Goal: Information Seeking & Learning: Learn about a topic

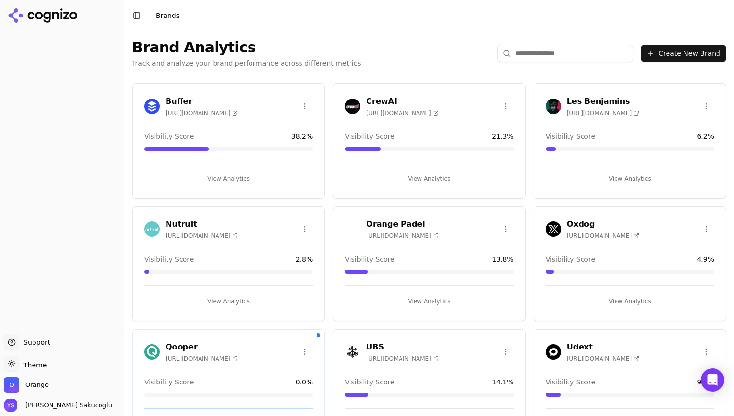
click at [569, 52] on input "search" at bounding box center [565, 53] width 136 height 17
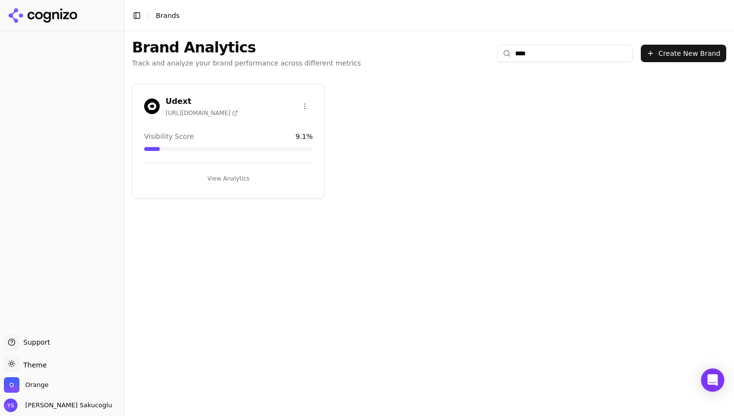
type input "****"
click at [252, 107] on div "Udext [URL][DOMAIN_NAME]" at bounding box center [228, 106] width 168 height 21
click at [235, 173] on button "View Analytics" at bounding box center [228, 179] width 168 height 16
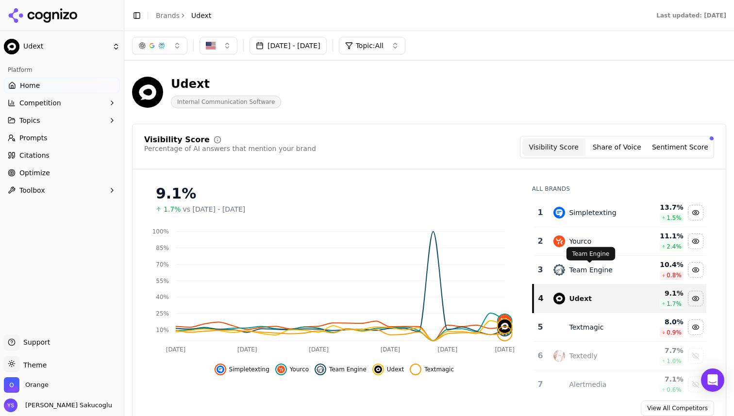
click at [590, 270] on div "Team Engine" at bounding box center [590, 270] width 43 height 10
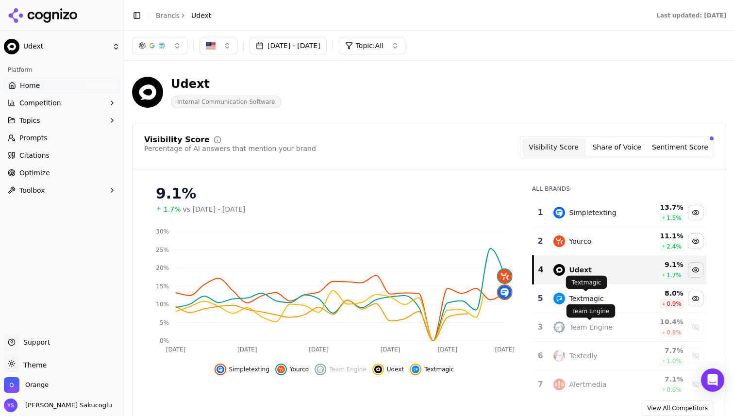
click at [592, 301] on div "Textmagic" at bounding box center [586, 299] width 34 height 10
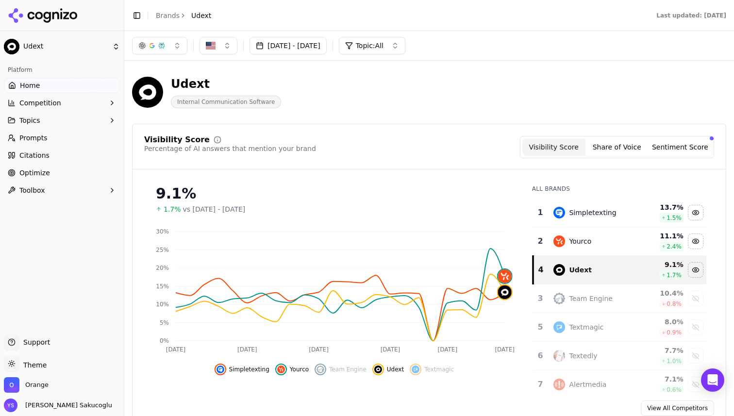
click at [591, 246] on div "Yourco" at bounding box center [592, 241] width 78 height 12
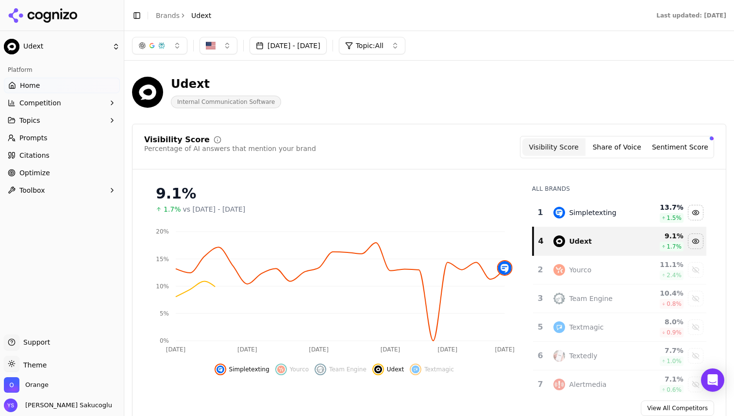
click at [601, 213] on div "Simpletexting" at bounding box center [592, 213] width 47 height 10
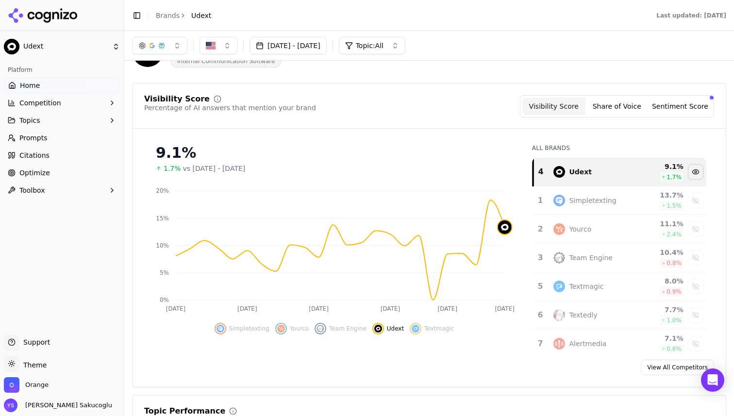
scroll to position [39, 0]
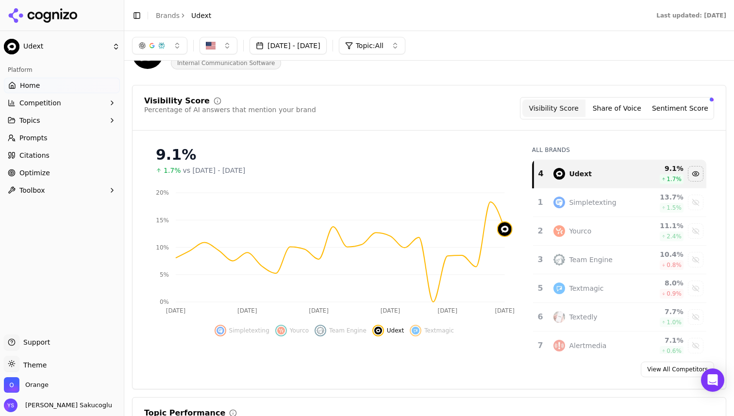
click at [169, 50] on button "button" at bounding box center [159, 45] width 55 height 17
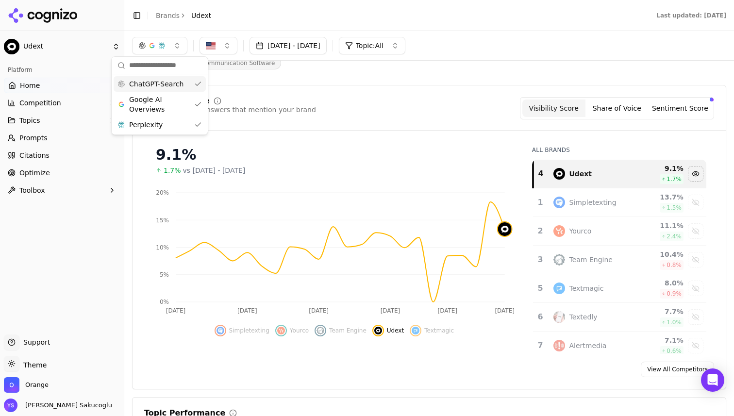
click at [167, 44] on button "button" at bounding box center [159, 45] width 55 height 17
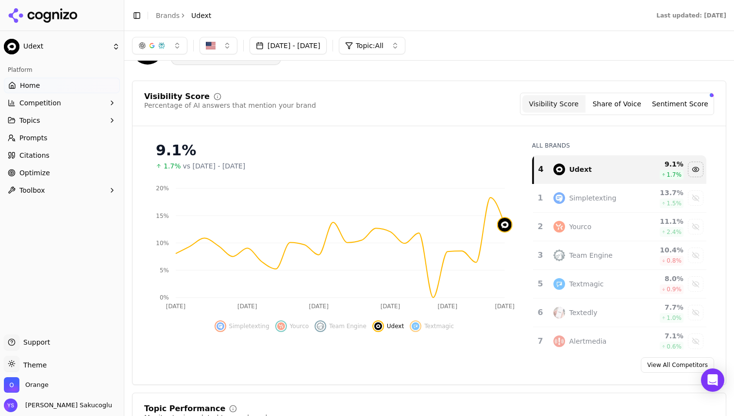
scroll to position [49, 0]
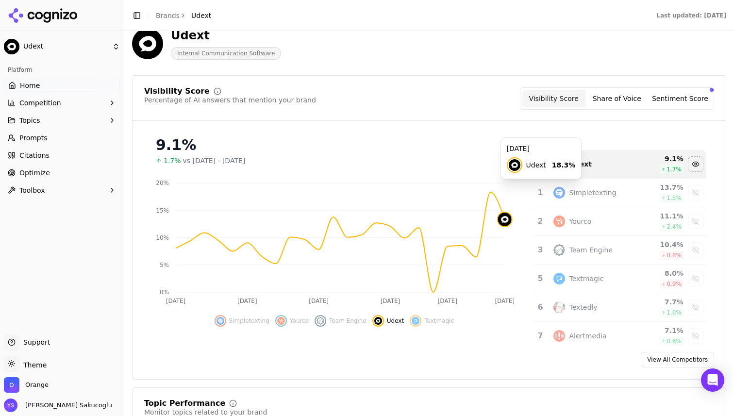
click at [495, 130] on div "9.1% 1.7% vs [DATE] - [DATE]" at bounding box center [334, 147] width 380 height 37
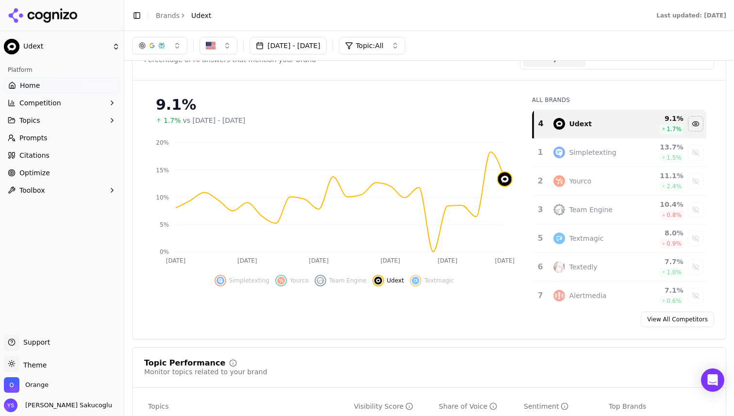
scroll to position [80, 0]
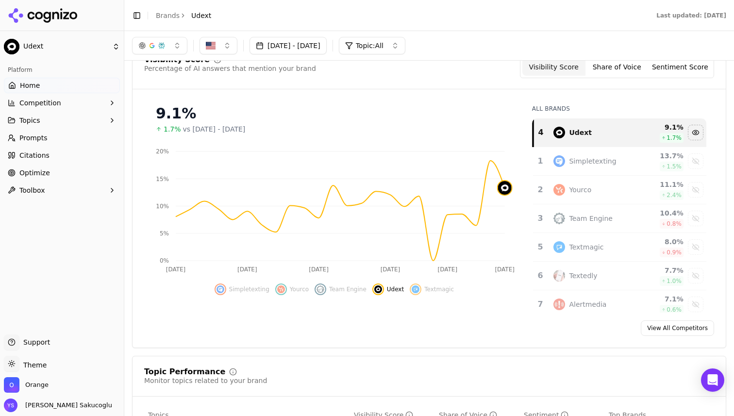
click at [626, 68] on button "Share of Voice" at bounding box center [616, 66] width 63 height 17
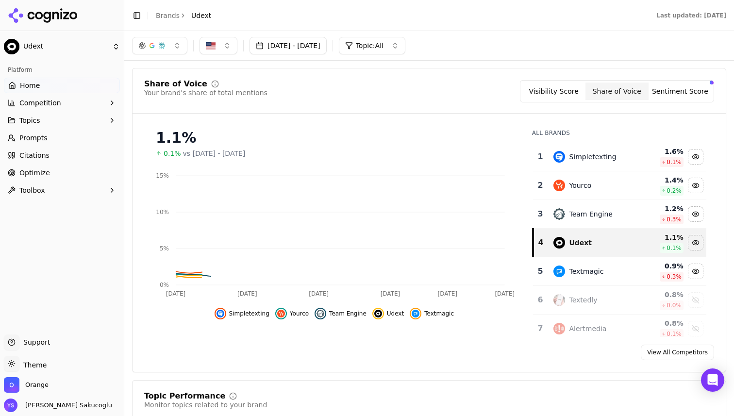
scroll to position [53, 0]
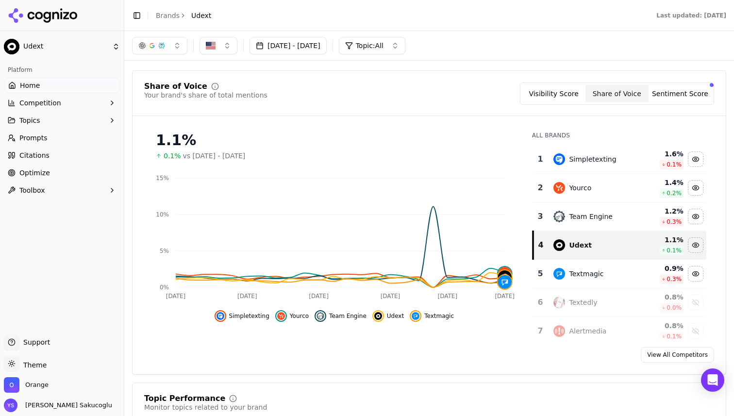
click at [683, 96] on button "Sentiment Score" at bounding box center [680, 93] width 63 height 17
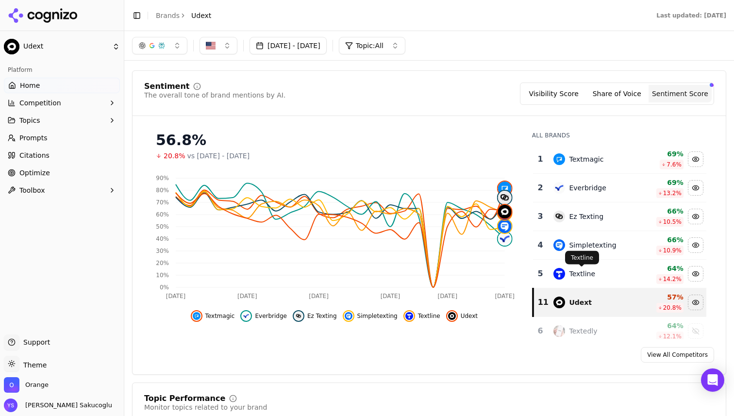
click at [585, 280] on td "Textline" at bounding box center [593, 274] width 90 height 29
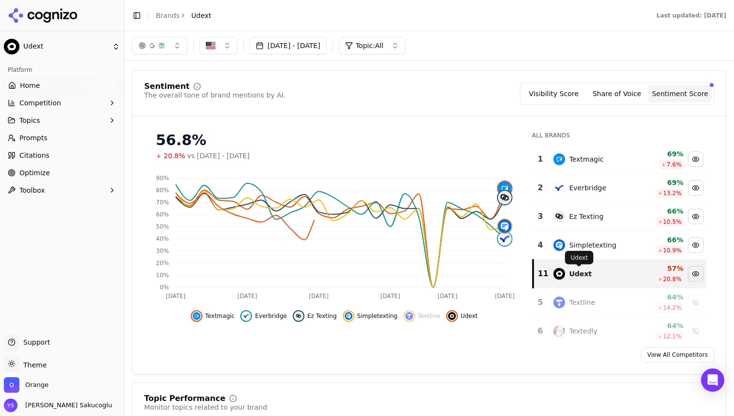
click at [588, 251] on div "Udext Udext" at bounding box center [579, 258] width 29 height 14
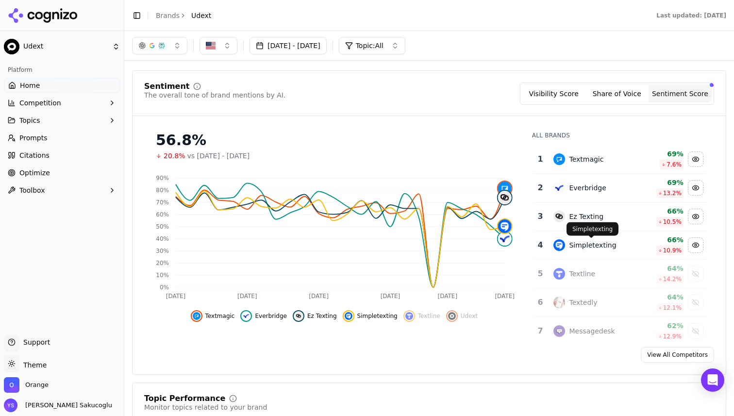
click at [586, 237] on td "Simpletexting" at bounding box center [593, 245] width 90 height 29
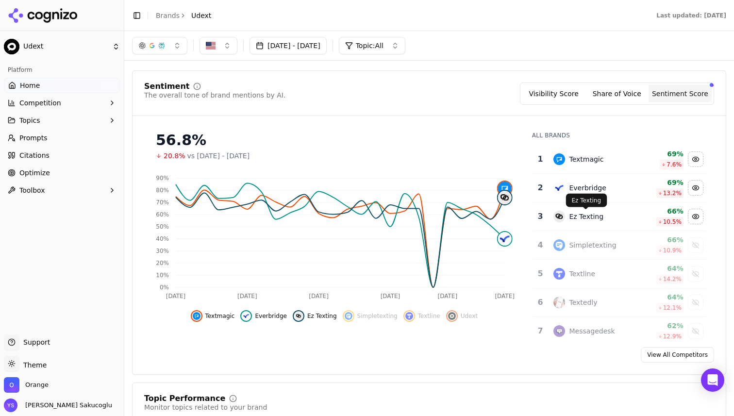
click at [582, 209] on td "Ez Texting" at bounding box center [593, 216] width 90 height 29
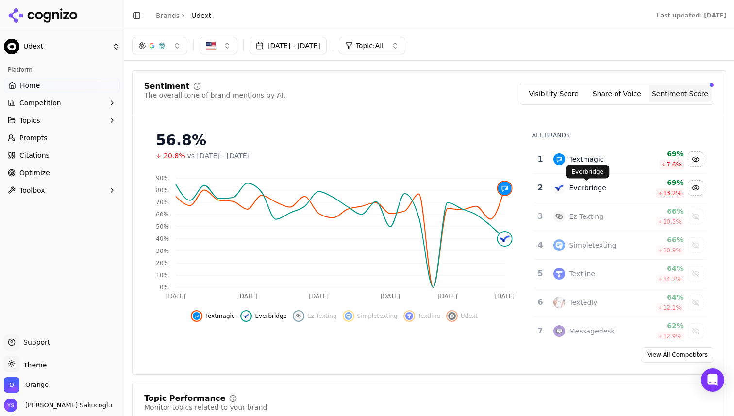
click at [582, 191] on div "Everbridge" at bounding box center [587, 188] width 37 height 10
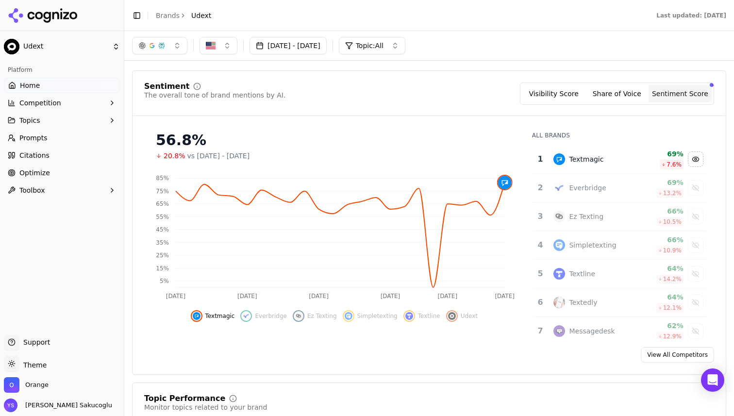
click at [582, 164] on div "Textmagic" at bounding box center [586, 159] width 34 height 10
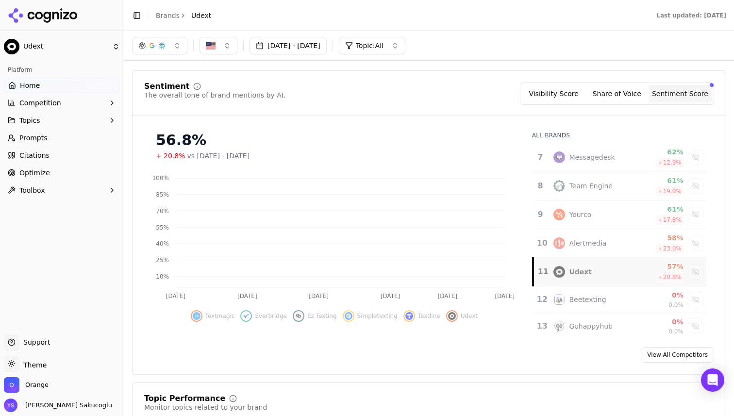
scroll to position [174, 0]
click at [573, 270] on div "Udext" at bounding box center [580, 272] width 23 height 10
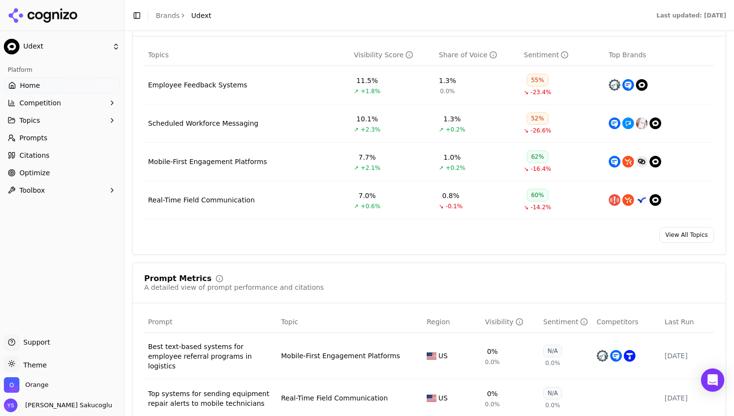
scroll to position [418, 0]
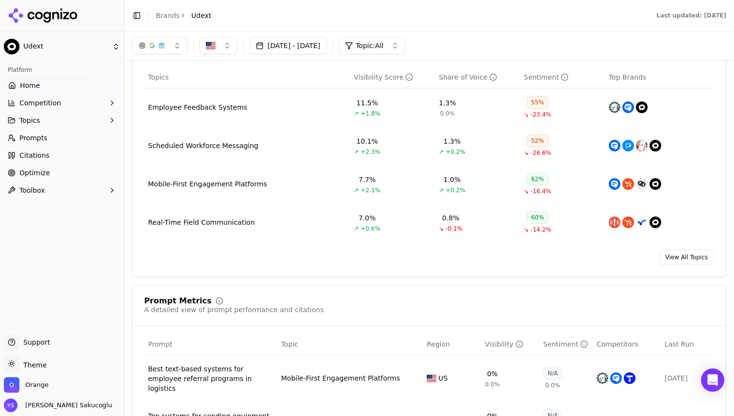
click at [187, 225] on div "Real-Time Field Communication" at bounding box center [201, 222] width 107 height 10
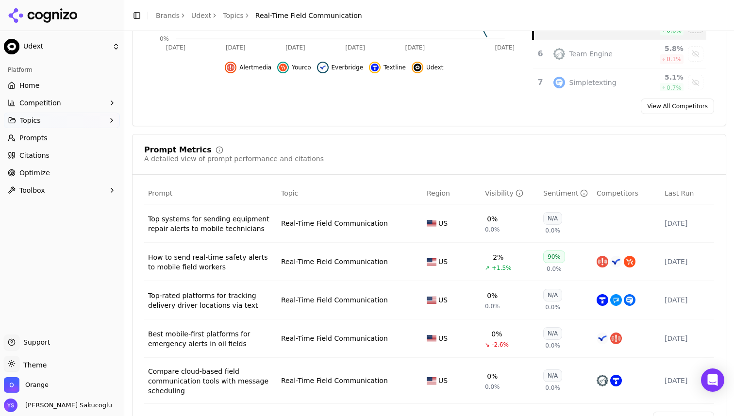
scroll to position [346, 0]
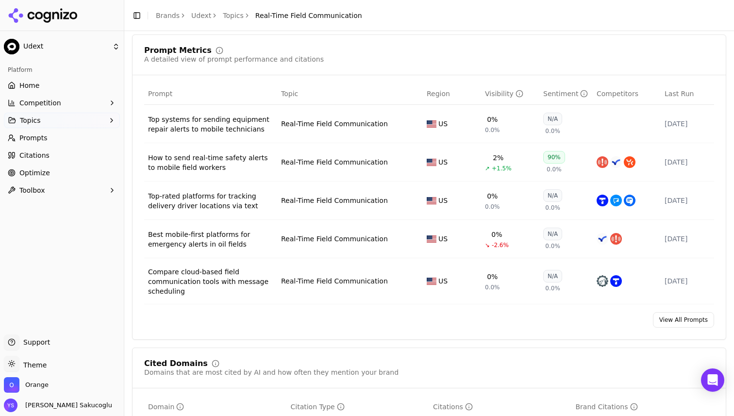
click at [224, 157] on div "How to send real-time safety alerts to mobile field workers" at bounding box center [210, 162] width 125 height 19
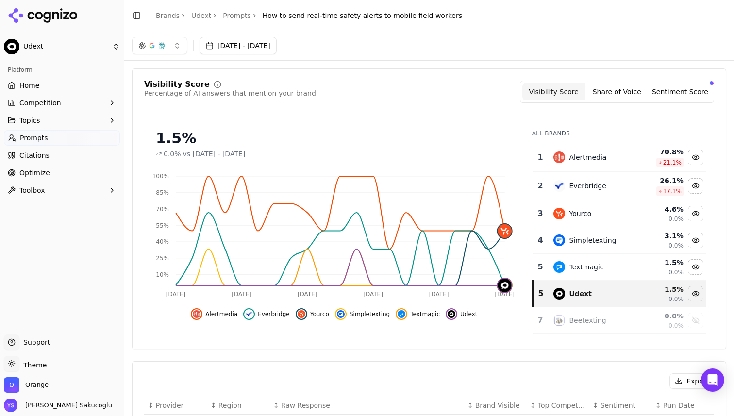
click at [564, 269] on img "Data table" at bounding box center [559, 267] width 12 height 12
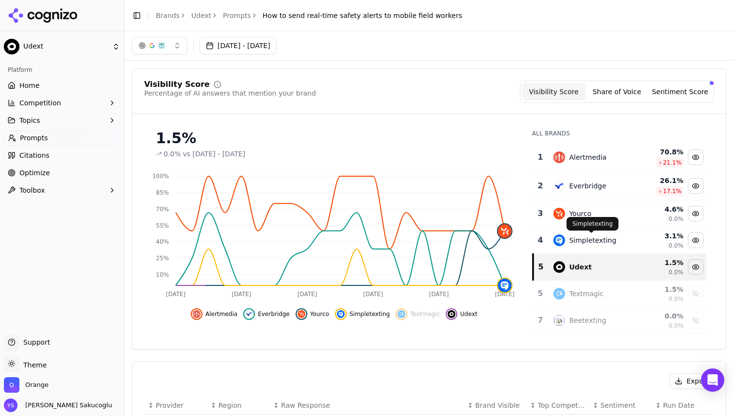
click at [570, 245] on div "Simpletexting" at bounding box center [592, 240] width 47 height 10
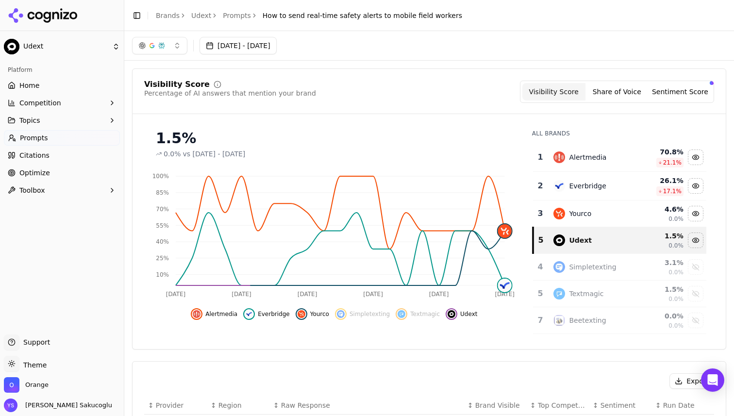
click at [564, 207] on td "Yourco" at bounding box center [593, 213] width 90 height 27
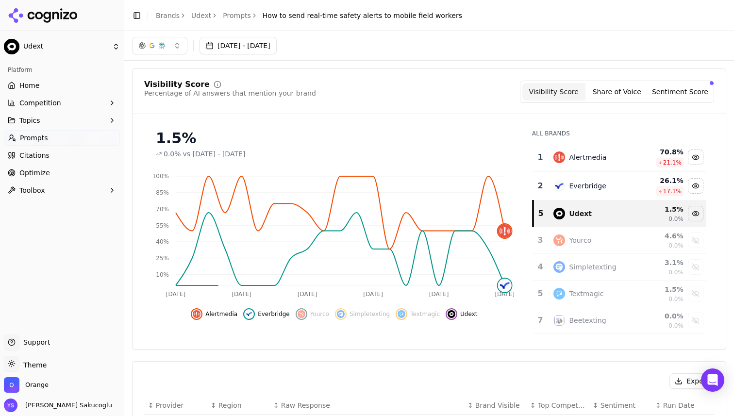
click at [568, 187] on div "Everbridge" at bounding box center [592, 186] width 78 height 12
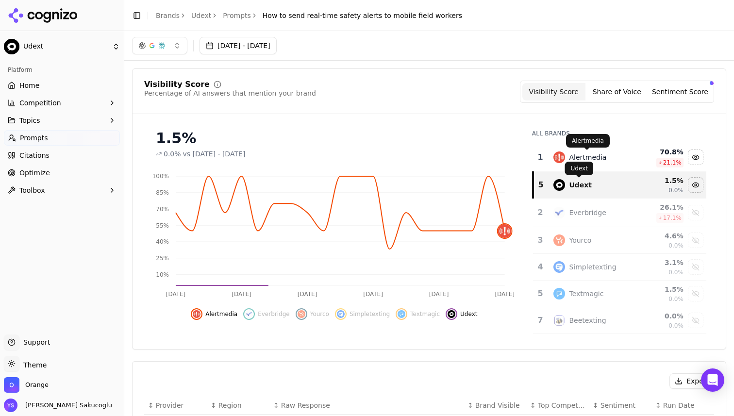
click at [573, 160] on div "Alertmedia" at bounding box center [587, 157] width 37 height 10
